Goal: Information Seeking & Learning: Learn about a topic

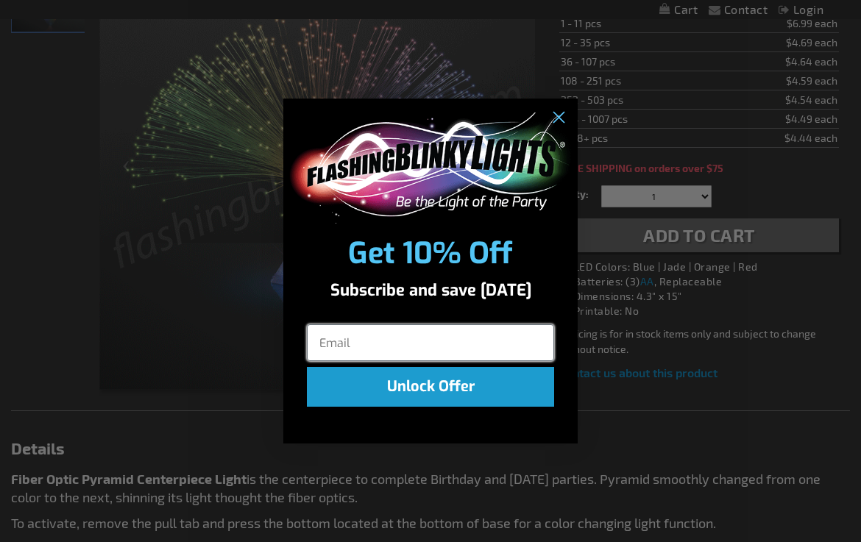
type input "jackiestrause@gmail.com"
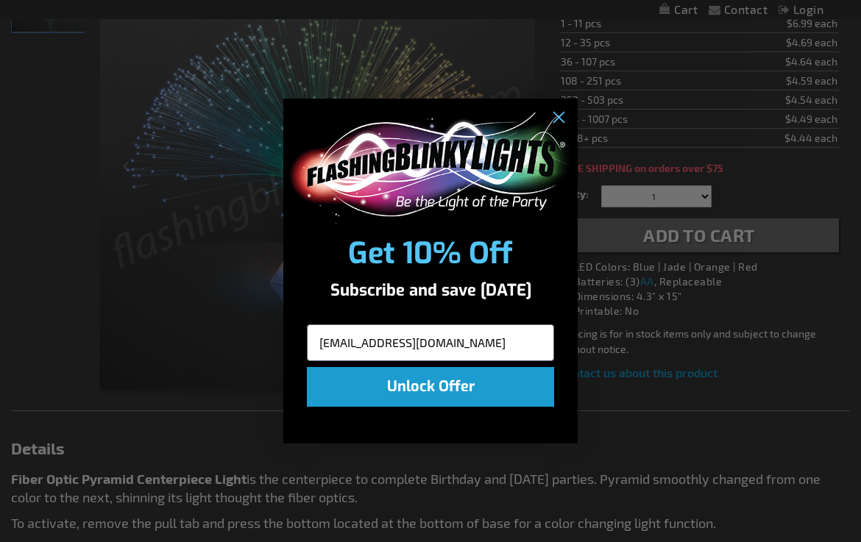
click at [408, 378] on button "Unlock Offer" at bounding box center [430, 387] width 247 height 40
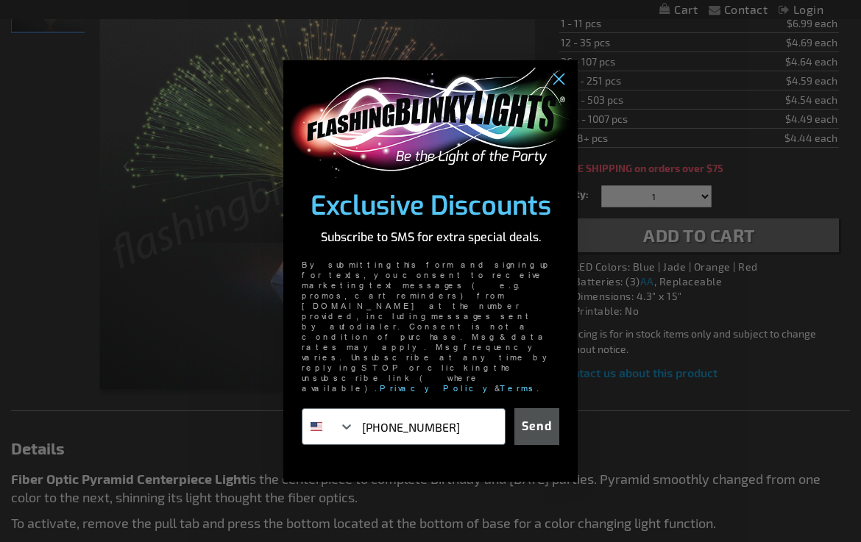
type input "609-605-3330"
click at [521, 408] on button "Send" at bounding box center [536, 426] width 45 height 37
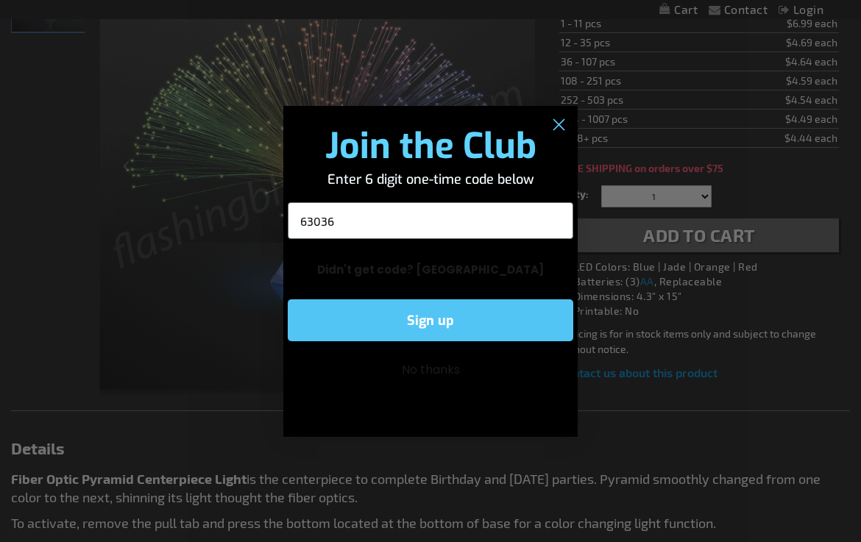
type input "630365"
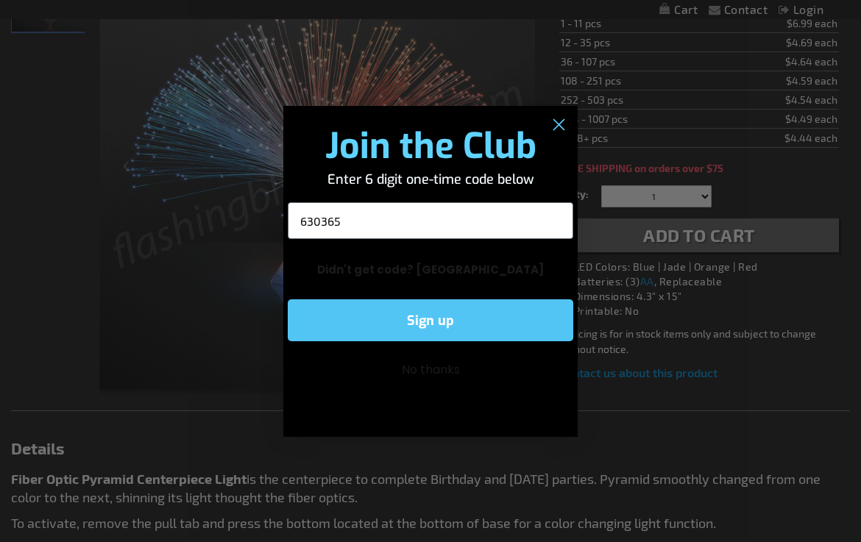
click input "Submit" at bounding box center [0, 0] width 0 height 0
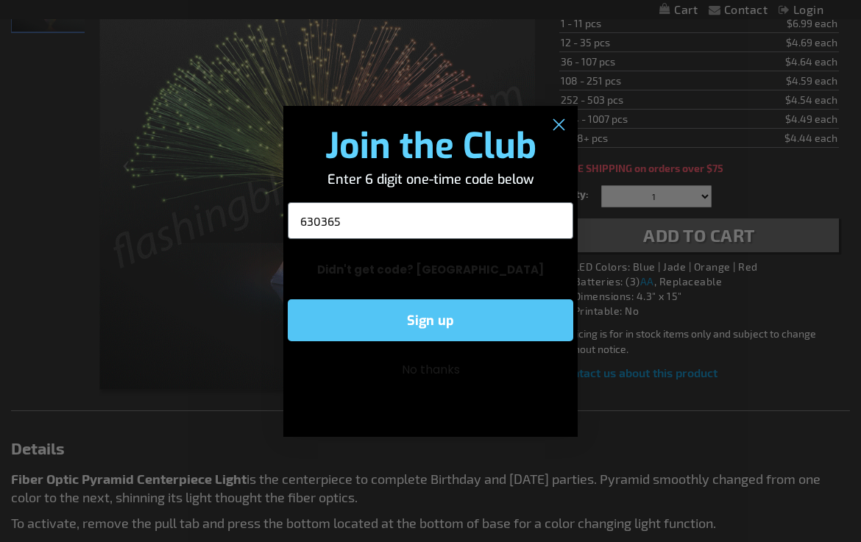
click at [428, 316] on button "Sign up" at bounding box center [431, 321] width 286 height 42
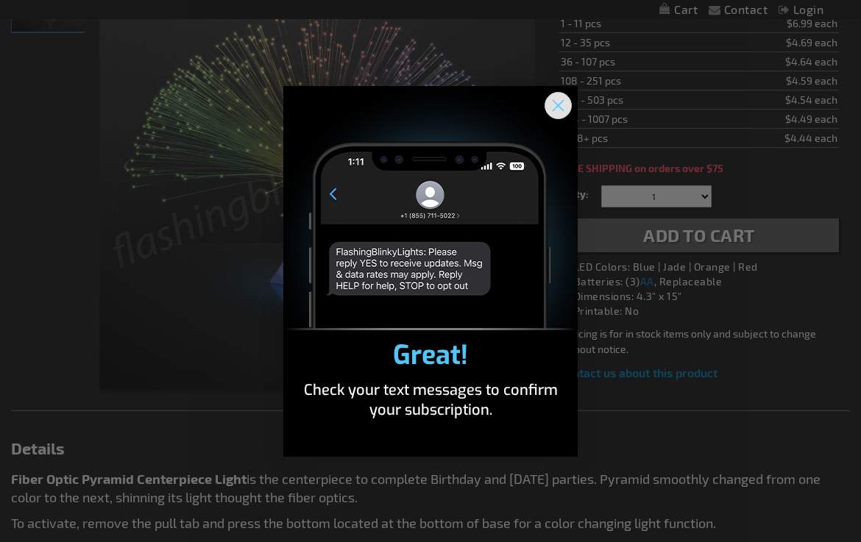
click at [554, 113] on circle "Close dialog" at bounding box center [558, 105] width 24 height 24
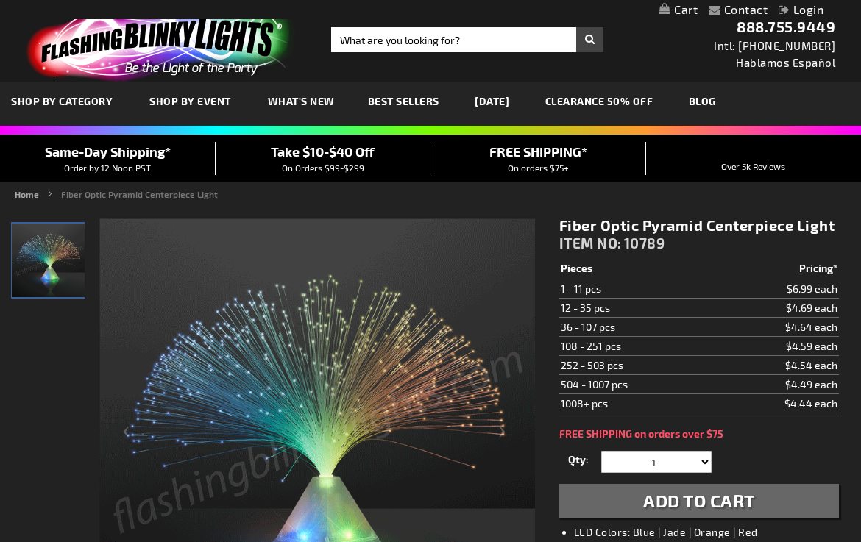
scroll to position [160, 0]
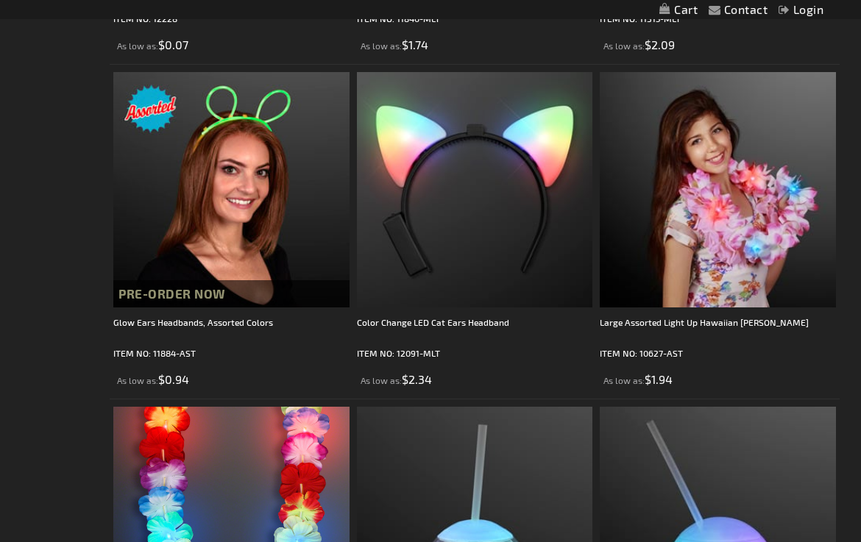
scroll to position [1702, 0]
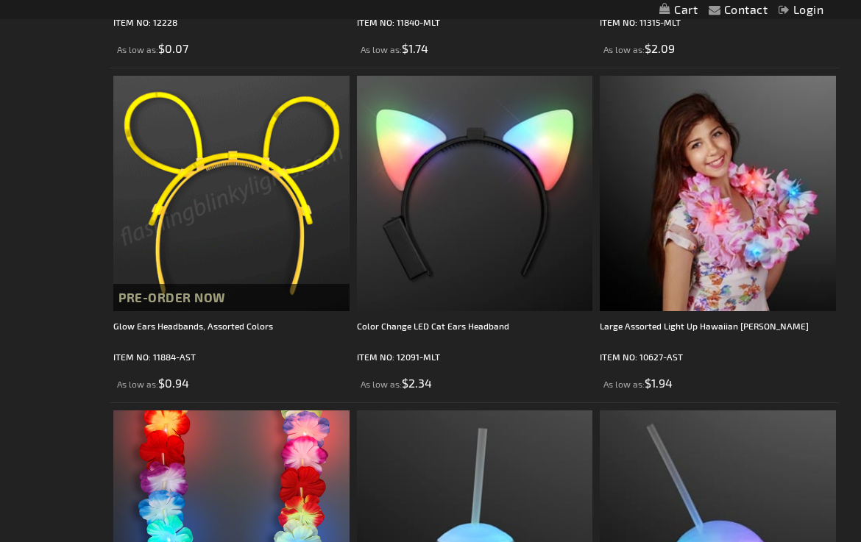
click at [215, 188] on img at bounding box center [231, 194] width 236 height 236
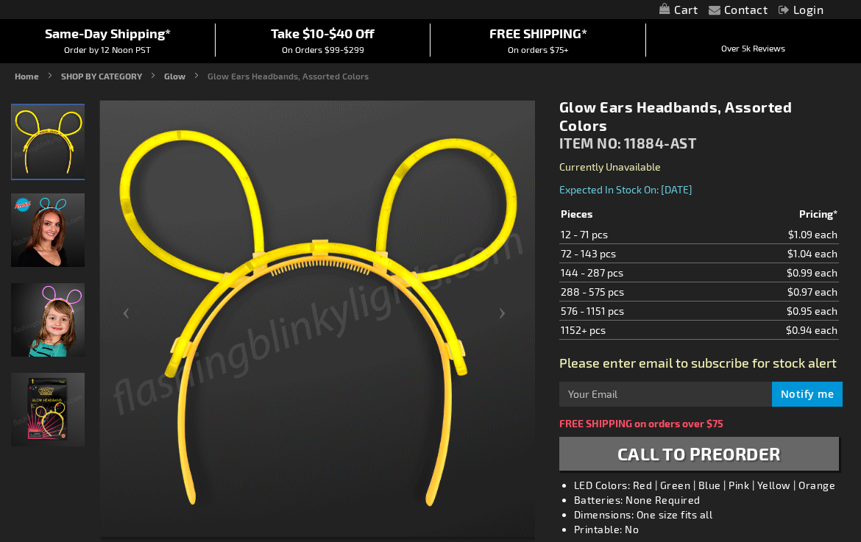
scroll to position [122, 0]
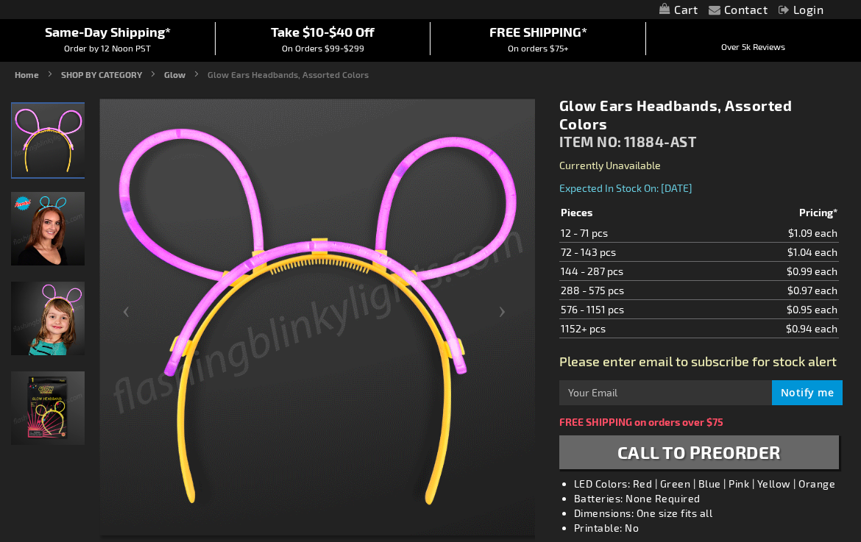
click at [57, 230] on img "Female displaying Assorted Glowing Mouse Ear Headbands" at bounding box center [48, 229] width 74 height 74
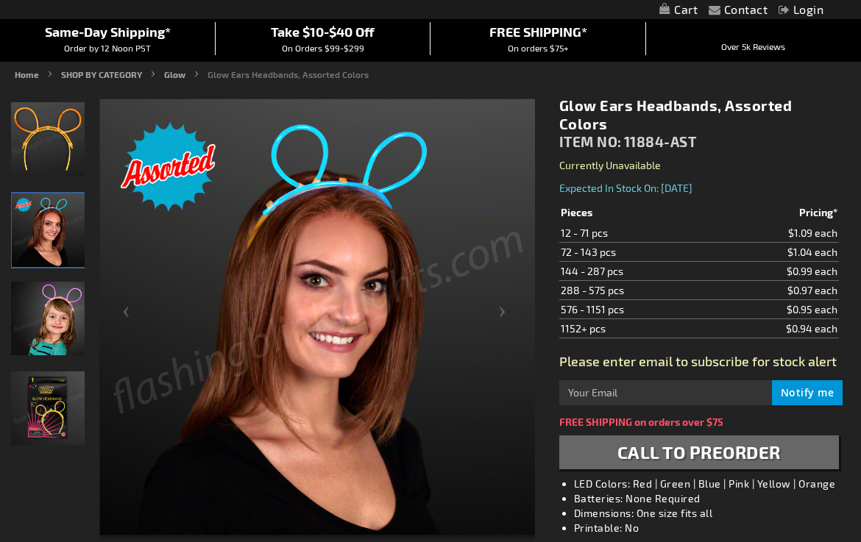
click at [67, 314] on img "Girl model displaying Assorted Glowing Mouse Ear Headbands" at bounding box center [48, 319] width 74 height 74
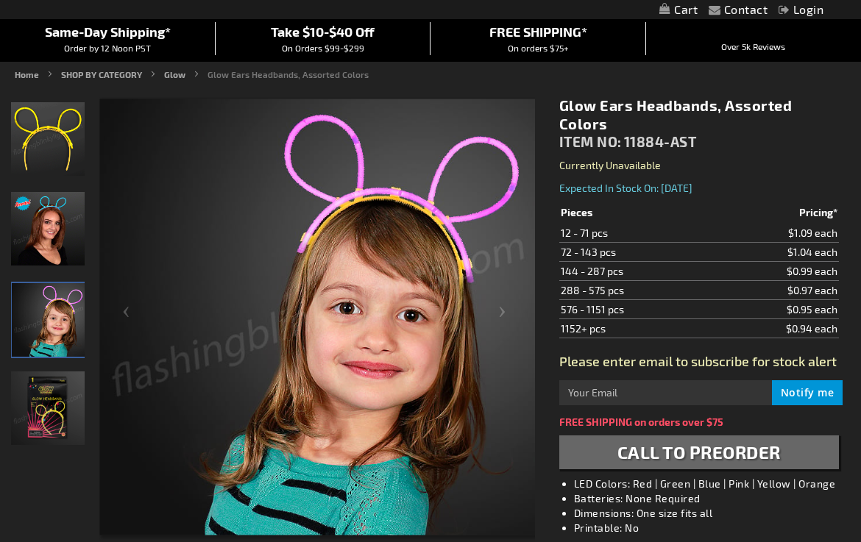
click at [71, 394] on img "Assorted Glowing Mouse Ear Headbands packaging" at bounding box center [48, 409] width 74 height 74
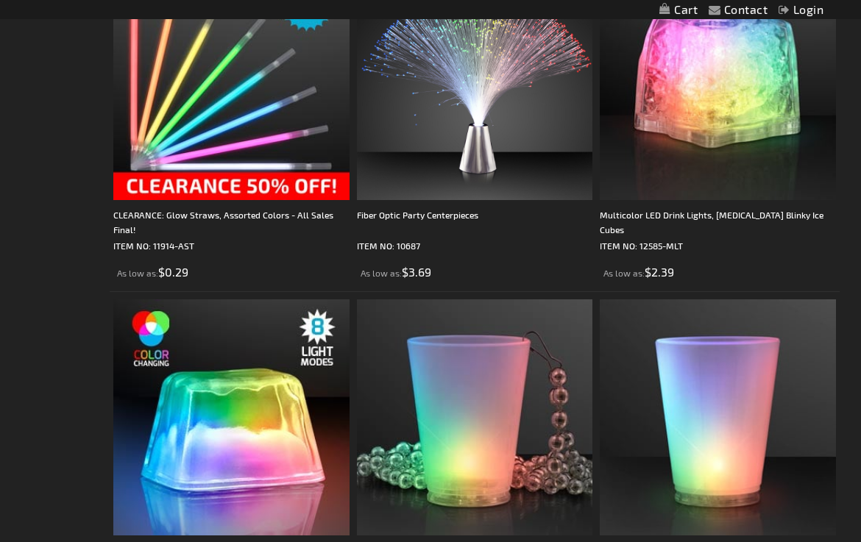
scroll to position [3817, 0]
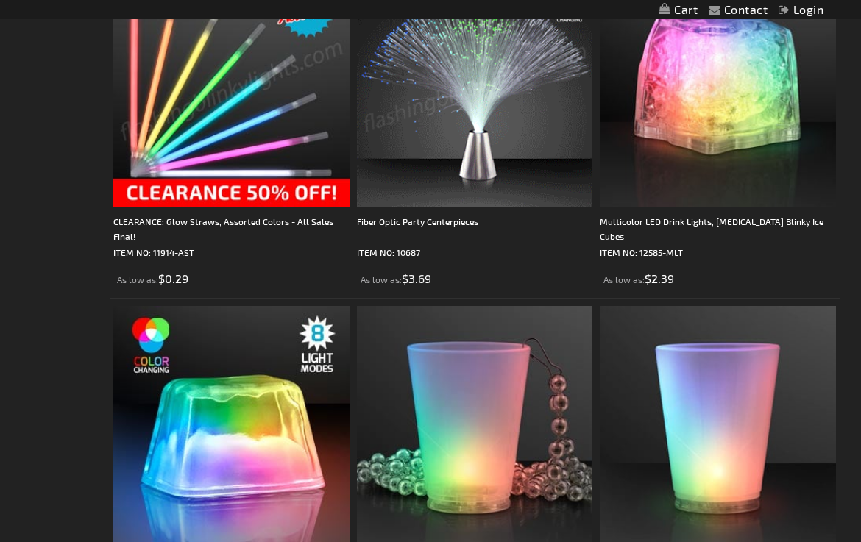
click at [443, 130] on img at bounding box center [475, 89] width 236 height 236
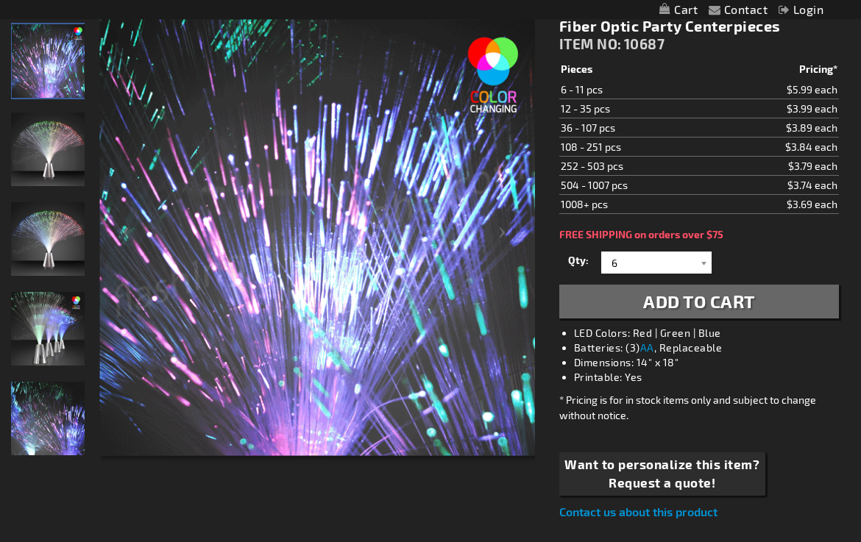
click at [15, 431] on img "Fiber Optic Party Centerpieces" at bounding box center [48, 419] width 74 height 74
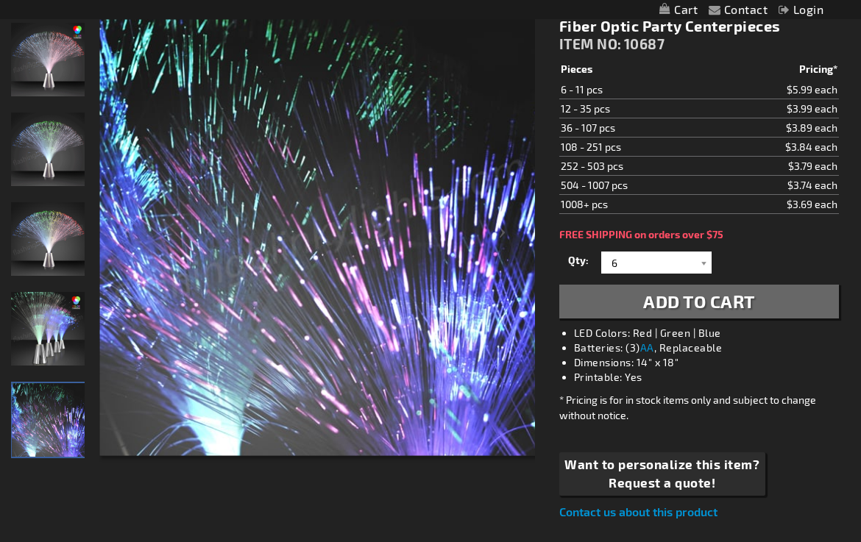
click at [39, 363] on img "Fiber Optic LED Light Up Centerpiece" at bounding box center [48, 329] width 74 height 74
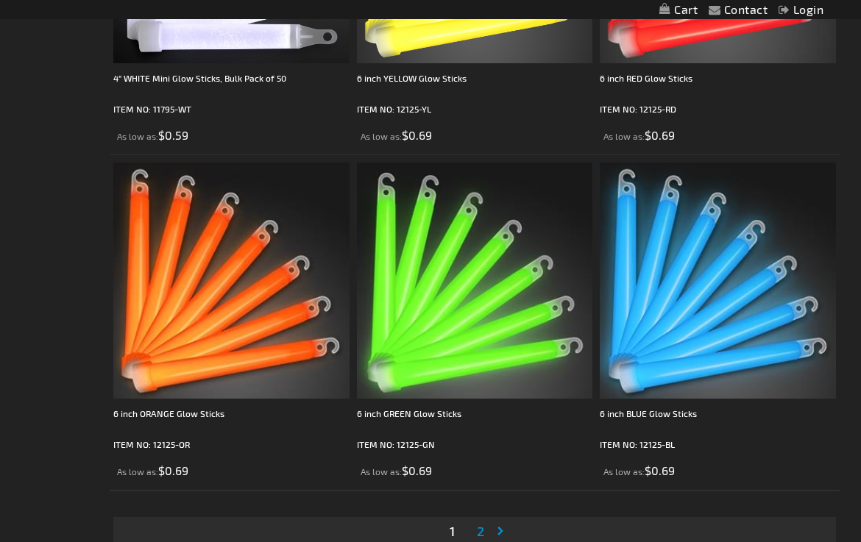
scroll to position [6769, 0]
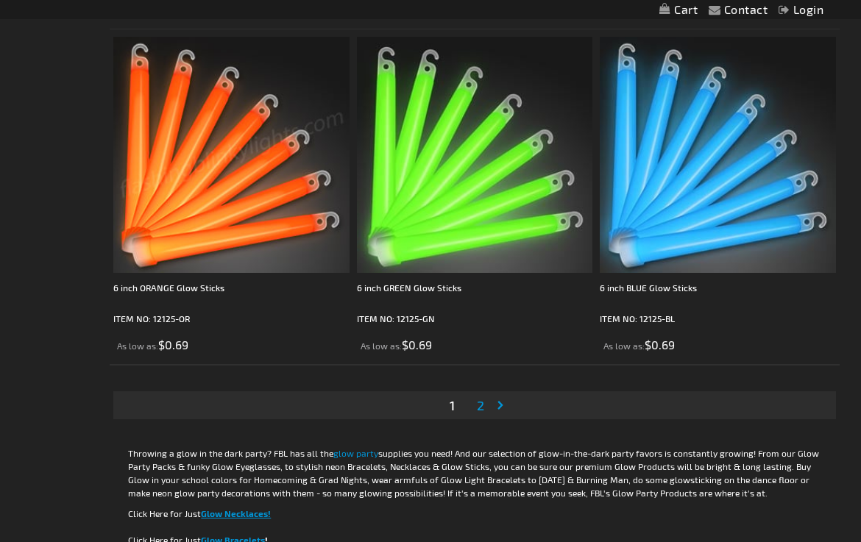
click at [482, 398] on span "2" at bounding box center [480, 405] width 7 height 16
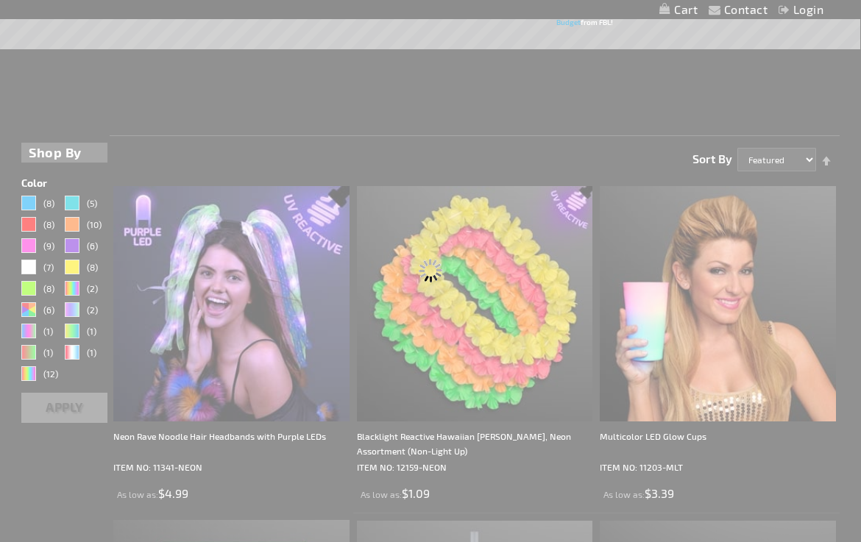
scroll to position [0, 0]
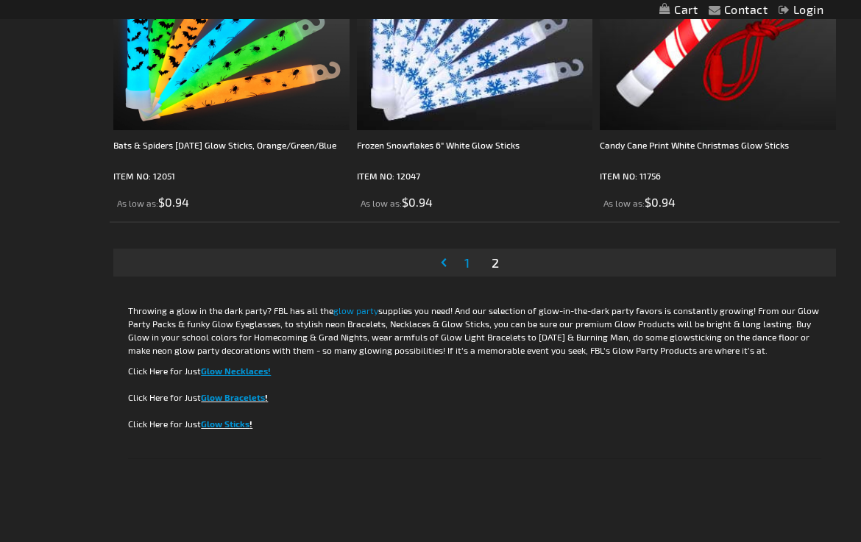
scroll to position [5571, 0]
